Goal: Navigation & Orientation: Find specific page/section

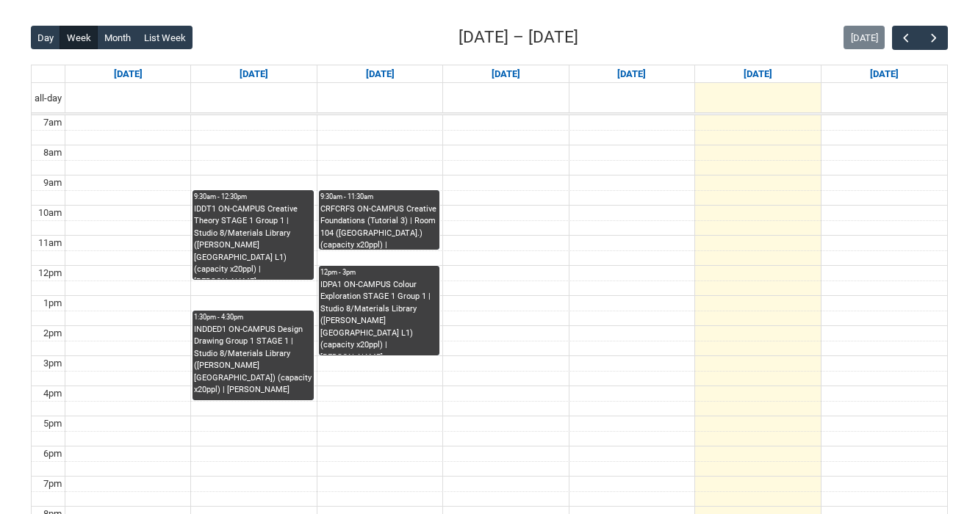
scroll to position [357, 0]
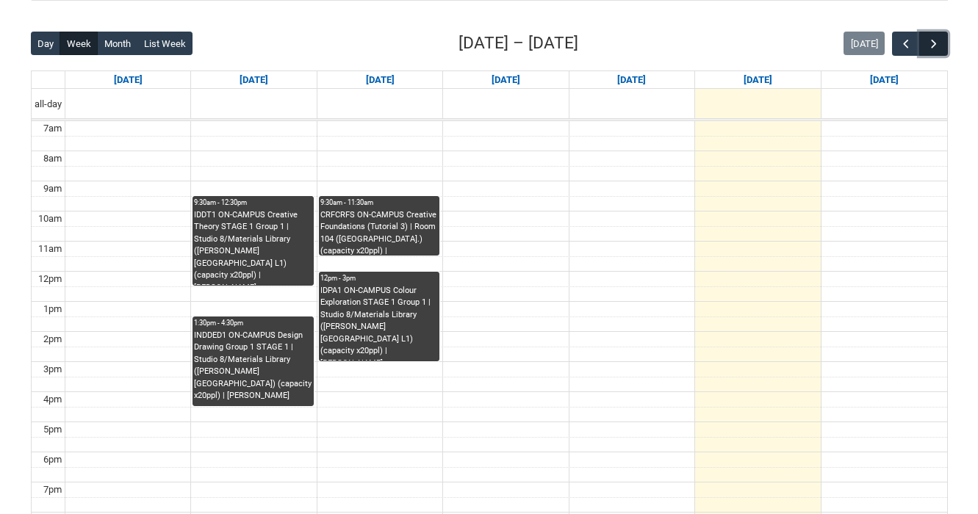
click at [942, 49] on button "button" at bounding box center [933, 44] width 28 height 24
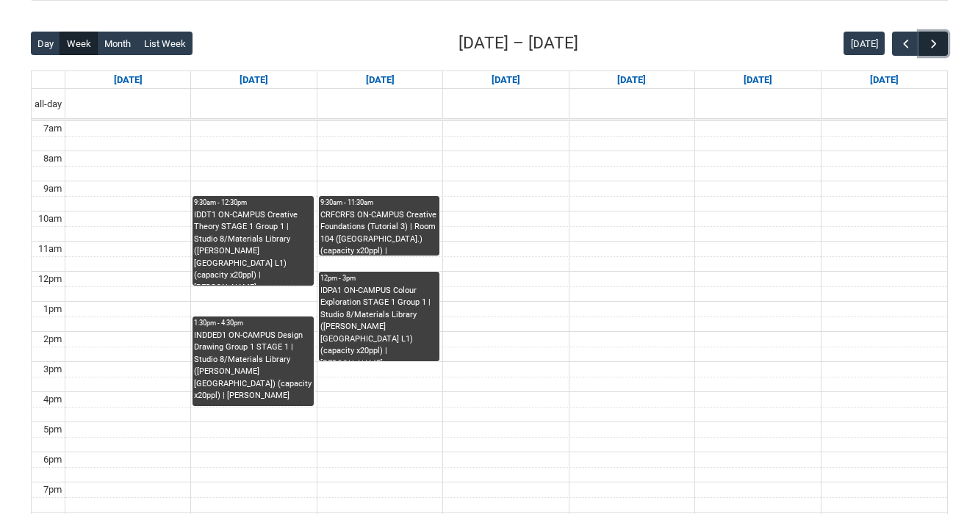
click at [942, 49] on button "button" at bounding box center [933, 44] width 28 height 24
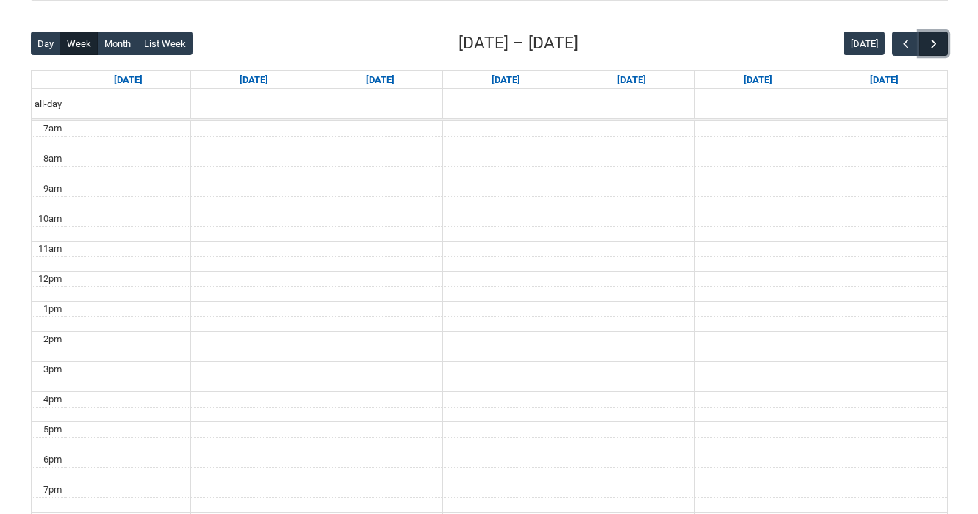
click at [942, 49] on button "button" at bounding box center [933, 44] width 28 height 24
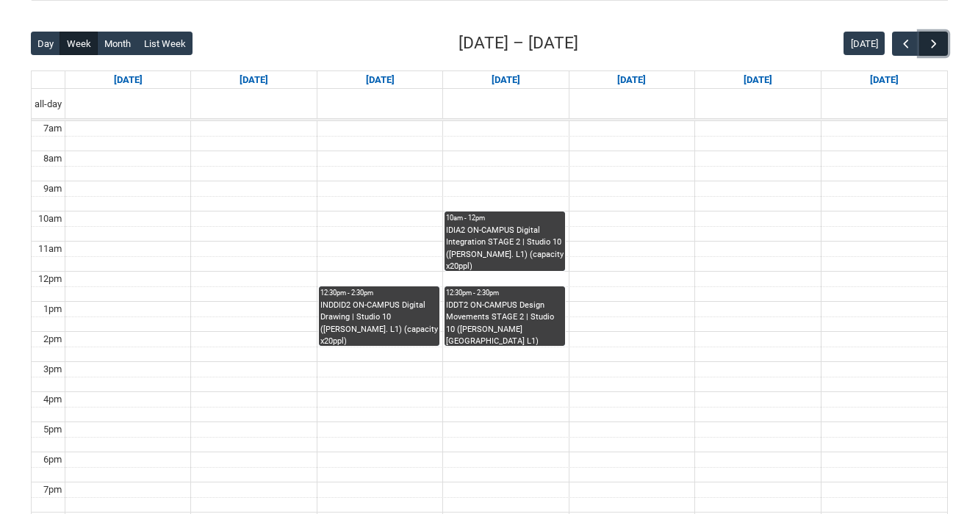
click at [942, 49] on button "button" at bounding box center [933, 44] width 28 height 24
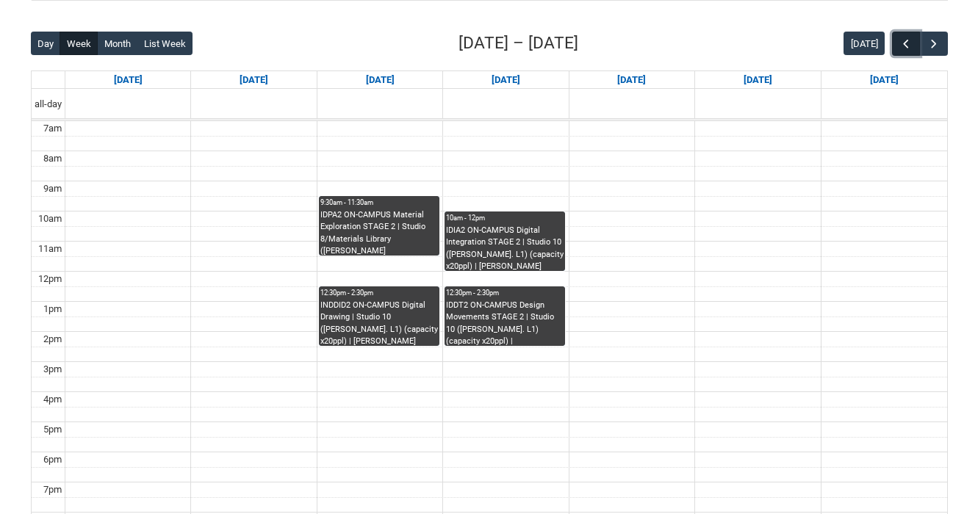
click at [901, 42] on span "button" at bounding box center [906, 44] width 15 height 15
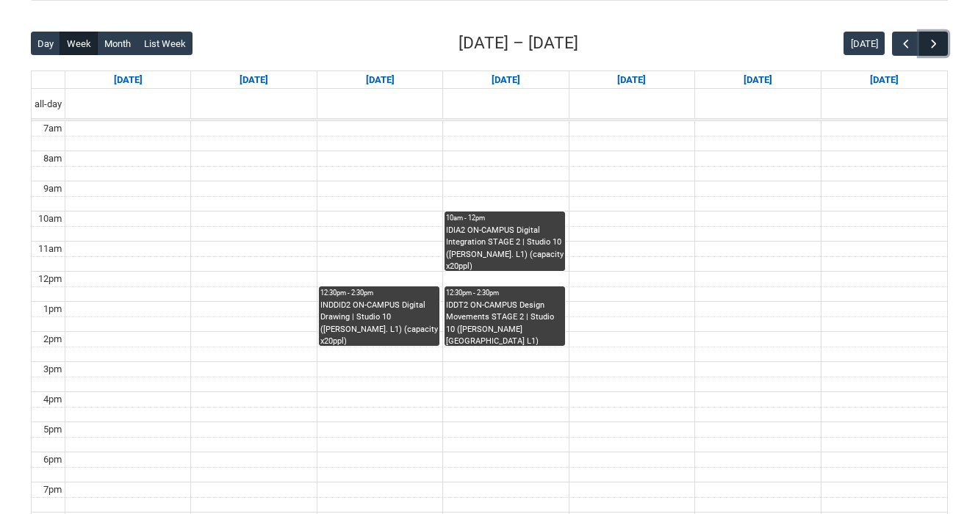
click at [935, 47] on span "button" at bounding box center [934, 44] width 15 height 15
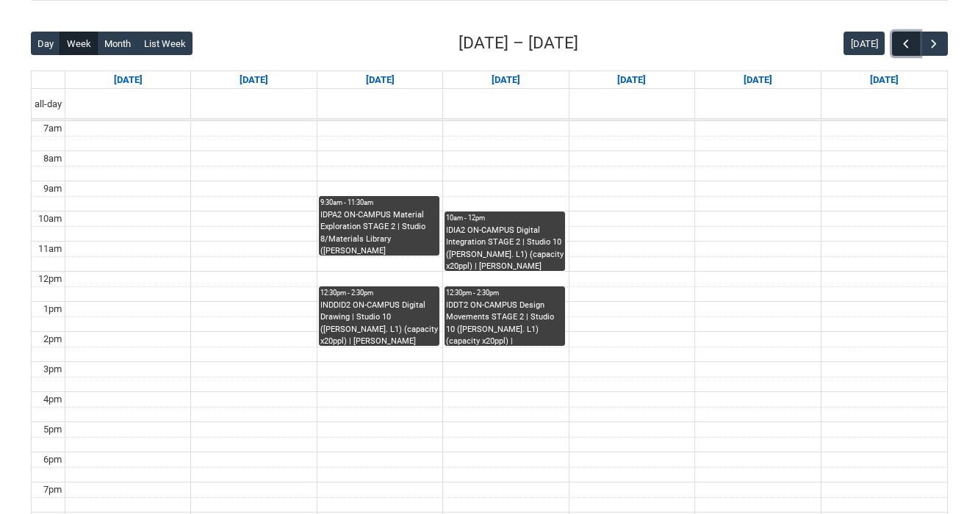
click at [899, 46] on span "button" at bounding box center [906, 44] width 15 height 15
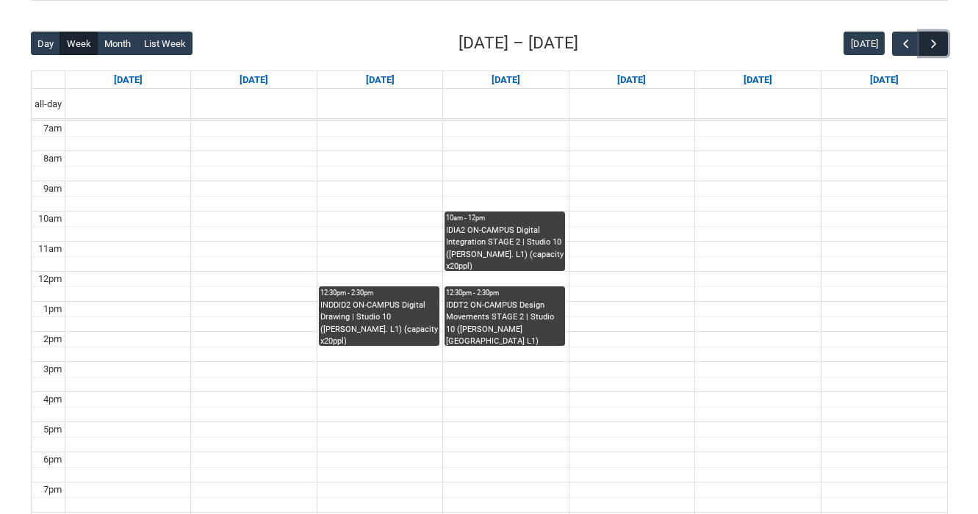
click at [931, 46] on span "button" at bounding box center [934, 44] width 15 height 15
